Goal: Task Accomplishment & Management: Manage account settings

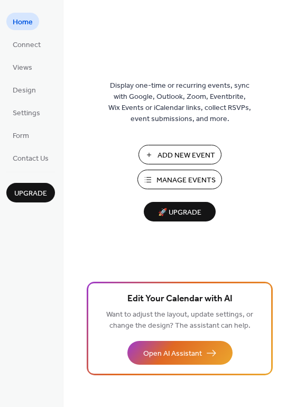
click at [172, 181] on span "Manage Events" at bounding box center [185, 180] width 59 height 11
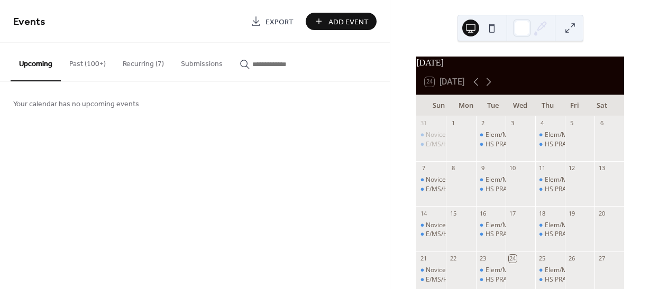
click at [124, 59] on button "Recurring (7)" at bounding box center [143, 62] width 58 height 38
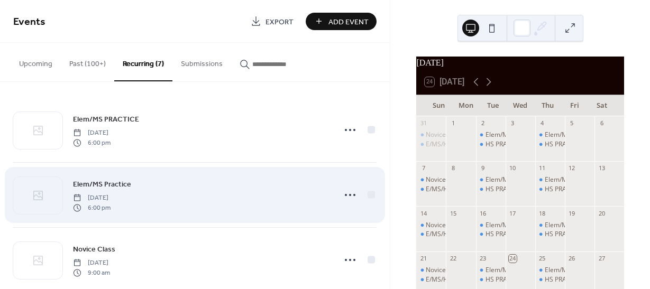
scroll to position [71, 0]
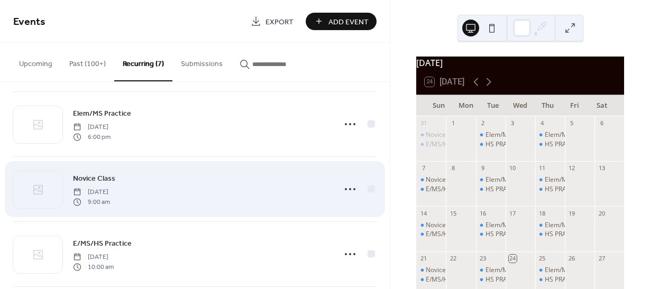
click at [110, 197] on span "9:00 am" at bounding box center [91, 202] width 37 height 10
click at [345, 189] on circle at bounding box center [346, 189] width 2 height 2
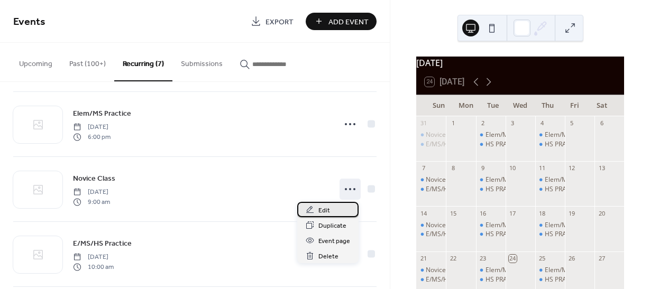
click at [318, 212] on span "Edit" at bounding box center [324, 210] width 12 height 11
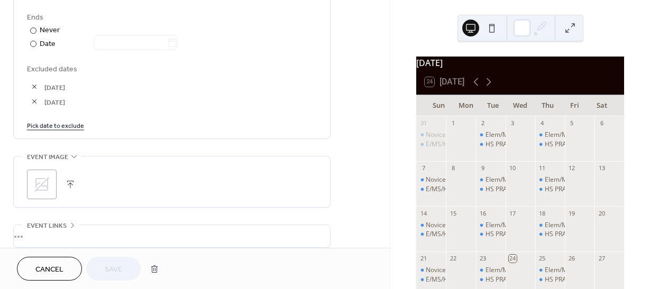
scroll to position [587, 0]
click at [54, 124] on link "Pick date to exclude" at bounding box center [55, 124] width 57 height 11
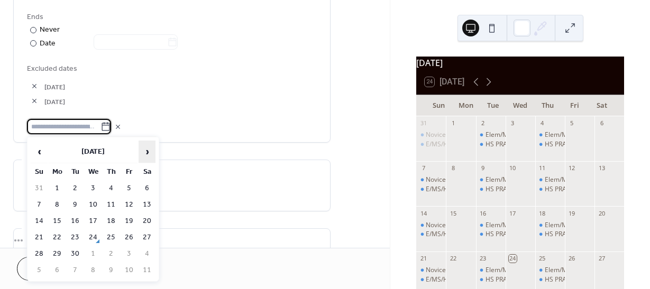
click at [141, 152] on span "›" at bounding box center [147, 151] width 16 height 21
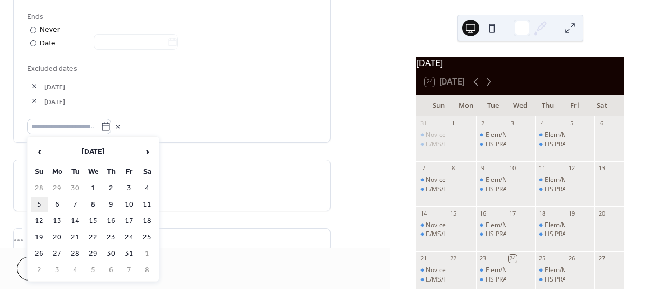
click at [34, 206] on td "5" at bounding box center [39, 204] width 17 height 15
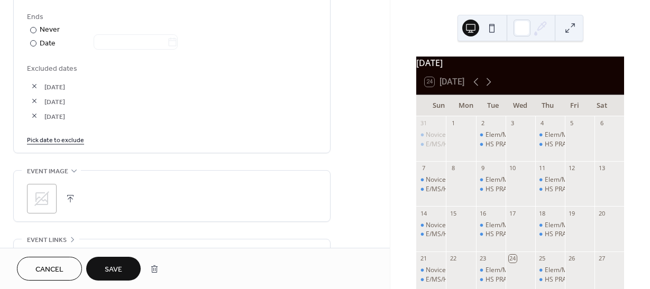
click at [114, 268] on span "Save" at bounding box center [113, 269] width 17 height 11
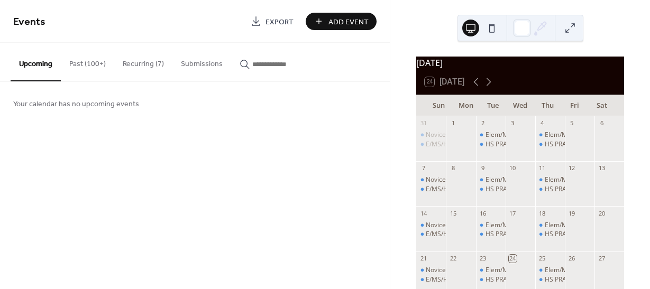
click at [122, 70] on button "Recurring (7)" at bounding box center [143, 62] width 58 height 38
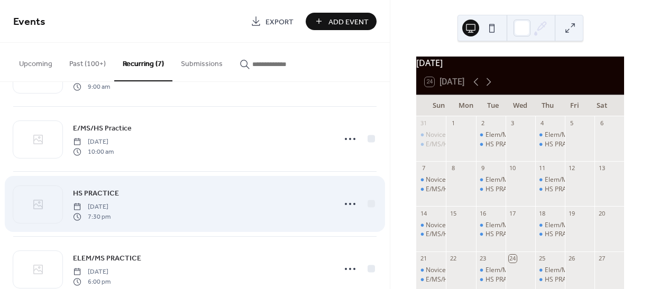
scroll to position [183, 0]
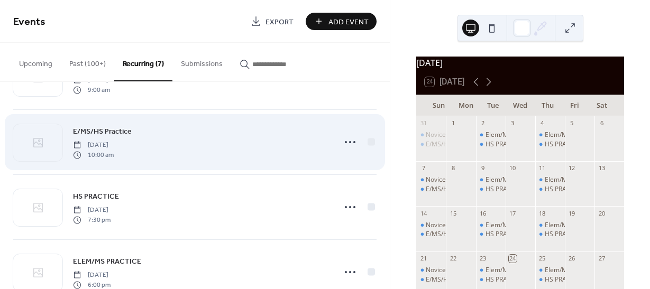
click at [233, 131] on div "E/MS/HS Practice [DATE] 10:00 am" at bounding box center [201, 142] width 256 height 34
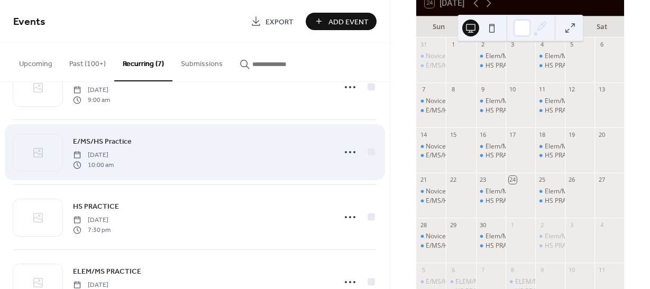
scroll to position [172, 0]
click at [196, 177] on div "E/MS/HS Practice [DATE] 10:00 am" at bounding box center [194, 153] width 363 height 64
click at [347, 159] on icon at bounding box center [349, 153] width 17 height 17
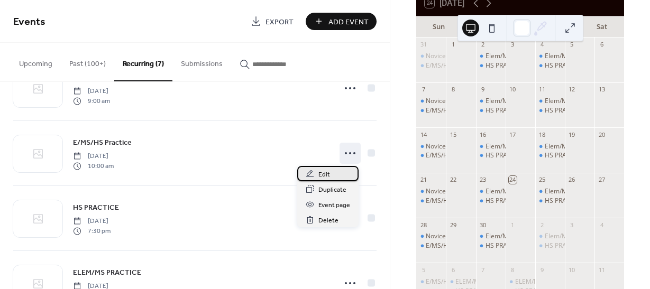
click at [330, 177] on div "Edit" at bounding box center [327, 173] width 61 height 15
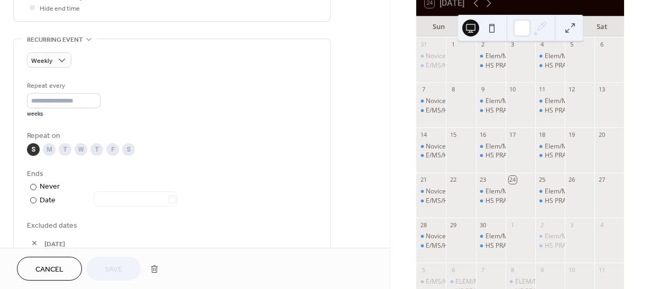
scroll to position [558, 0]
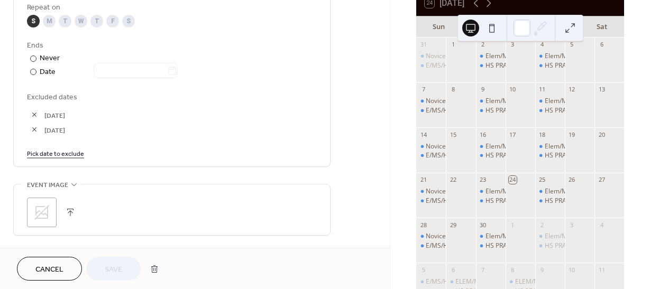
click at [42, 151] on link "Pick date to exclude" at bounding box center [55, 152] width 57 height 11
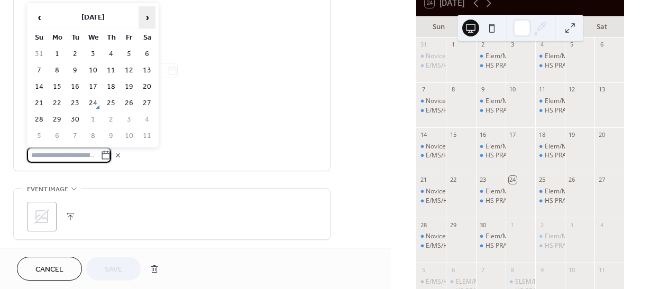
click at [148, 13] on span "›" at bounding box center [147, 17] width 16 height 21
click at [36, 75] on td "5" at bounding box center [39, 70] width 17 height 15
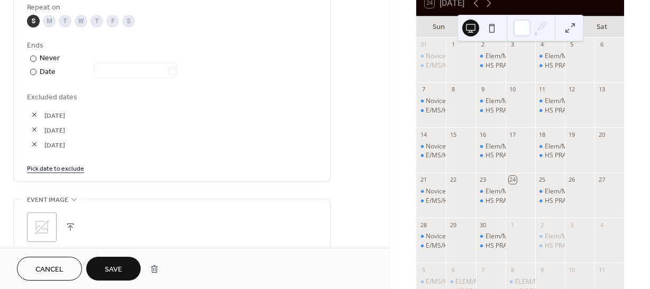
click at [108, 279] on button "Save" at bounding box center [113, 269] width 54 height 24
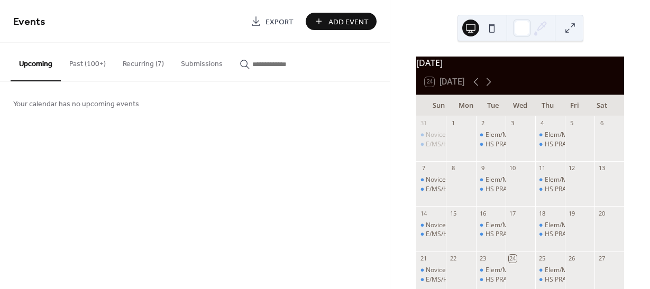
scroll to position [129, 0]
